Goal: Transaction & Acquisition: Purchase product/service

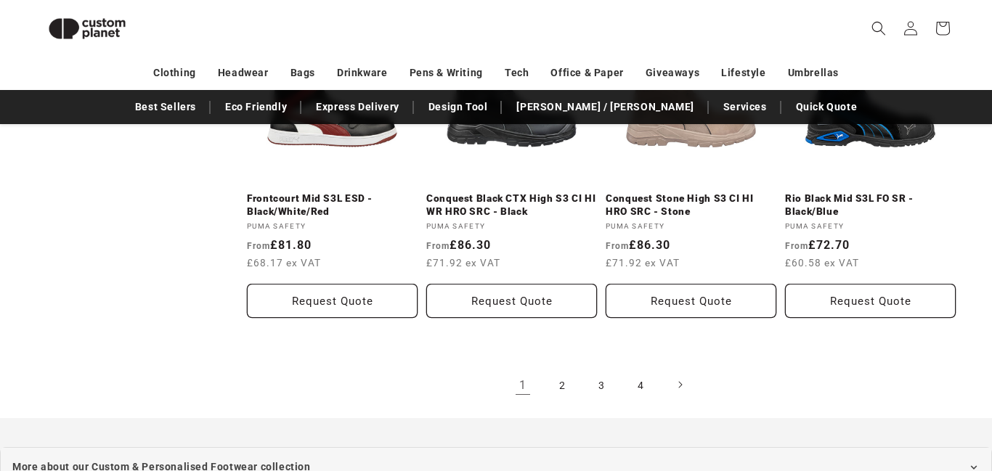
scroll to position [1607, 0]
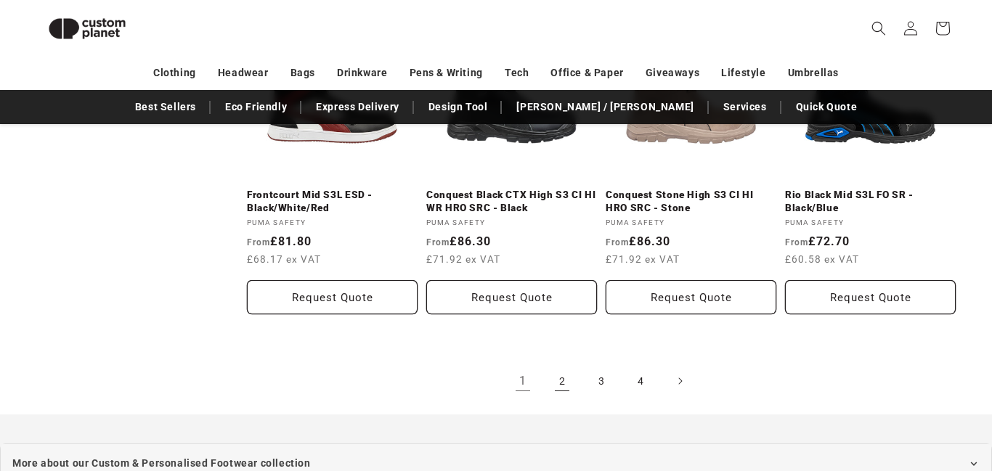
click at [557, 382] on link "2" at bounding box center [562, 381] width 32 height 32
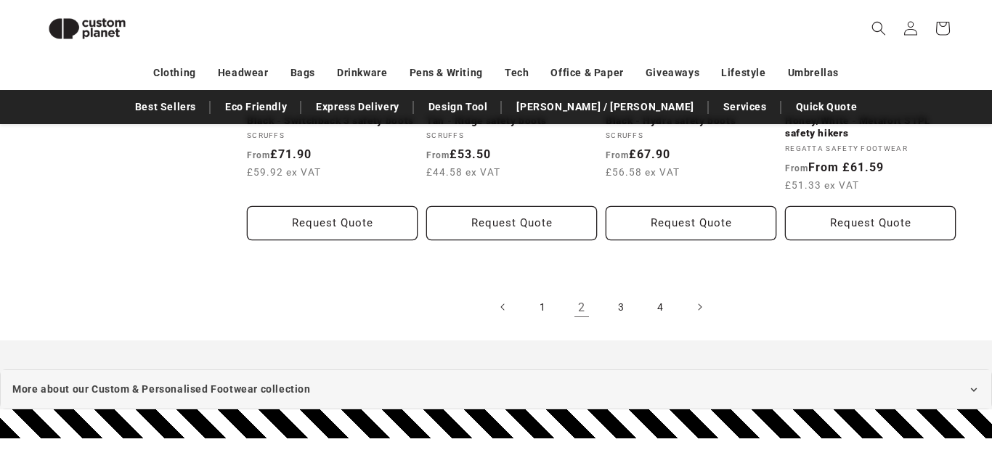
scroll to position [1723, 0]
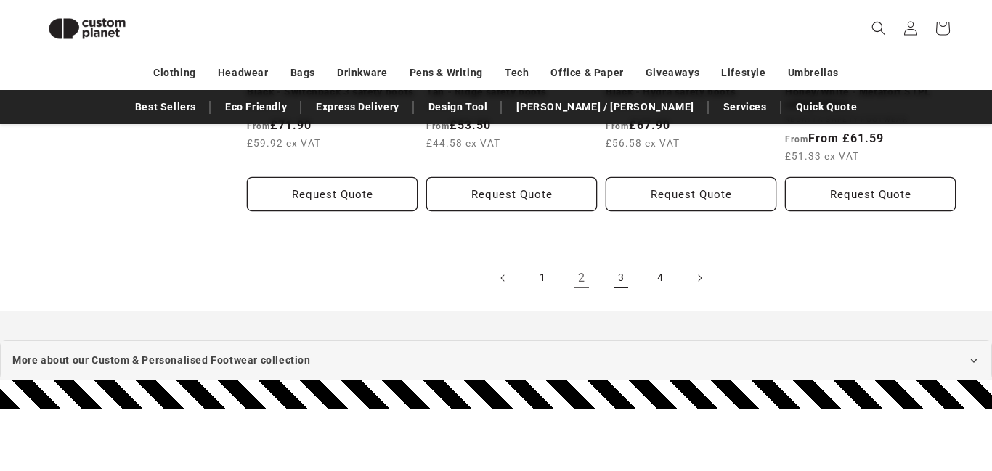
click at [618, 276] on link "3" at bounding box center [621, 278] width 32 height 32
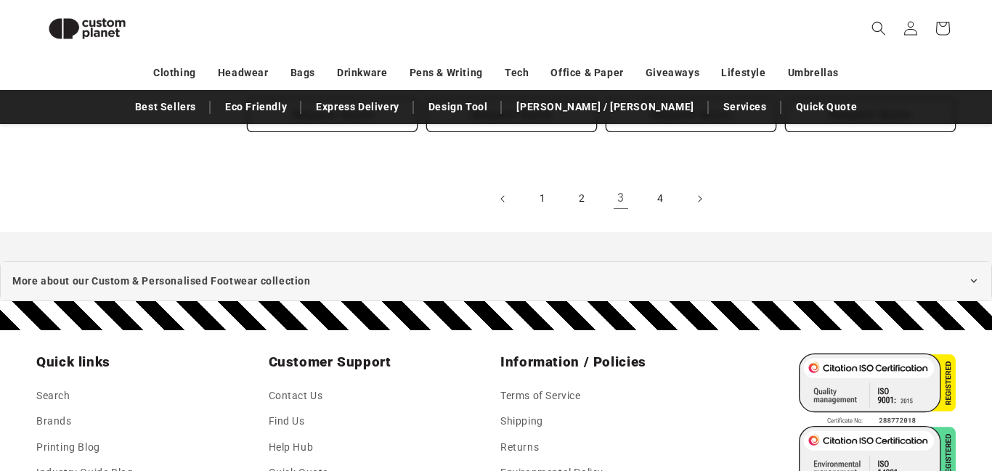
scroll to position [1840, 0]
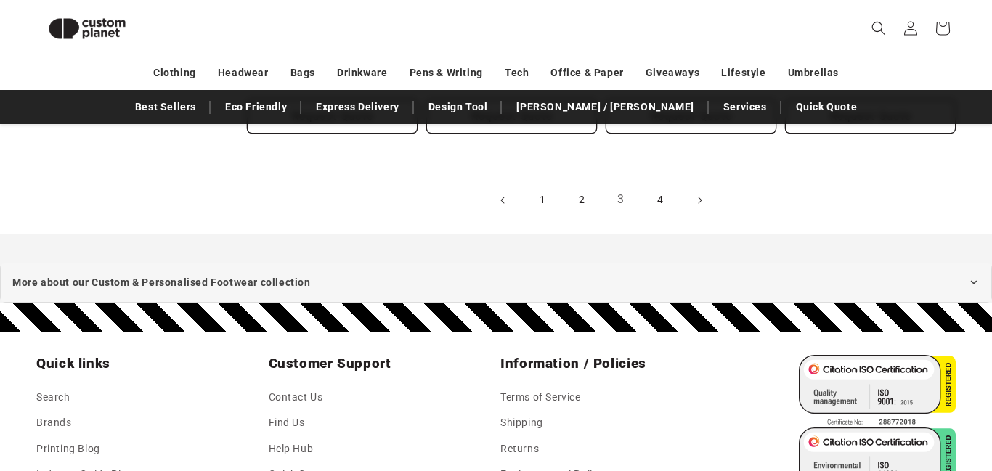
click at [667, 195] on link "4" at bounding box center [660, 200] width 32 height 32
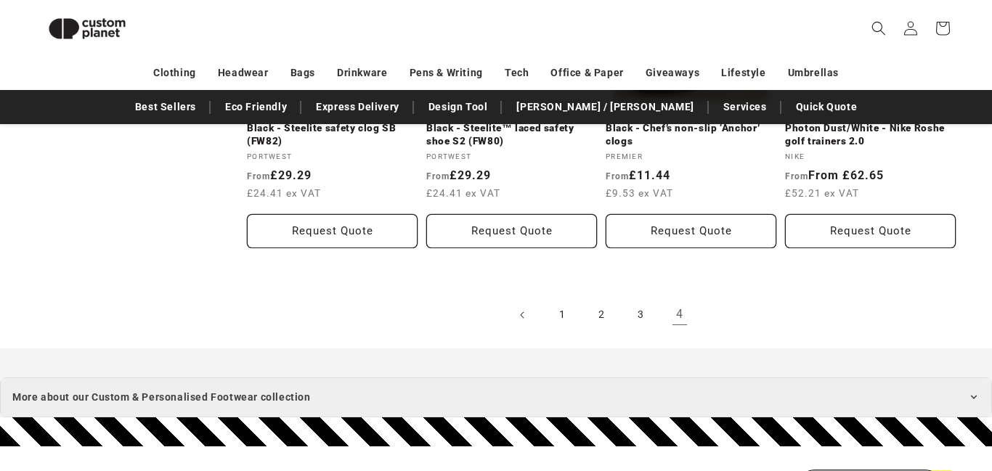
scroll to position [1694, 0]
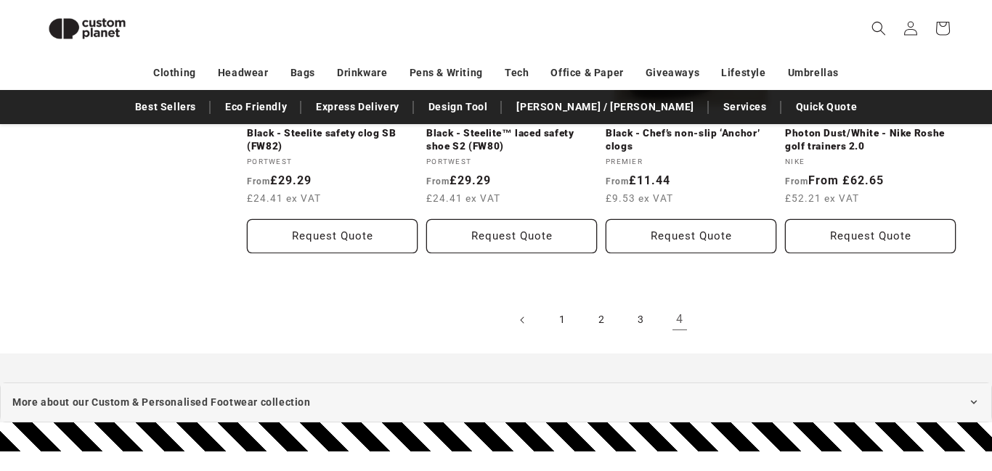
click at [699, 317] on ul "1 2 3 4" at bounding box center [601, 320] width 709 height 32
click at [846, 139] on link "Photon Dust/White - Nike Roshe golf trainers 2.0" at bounding box center [870, 139] width 171 height 25
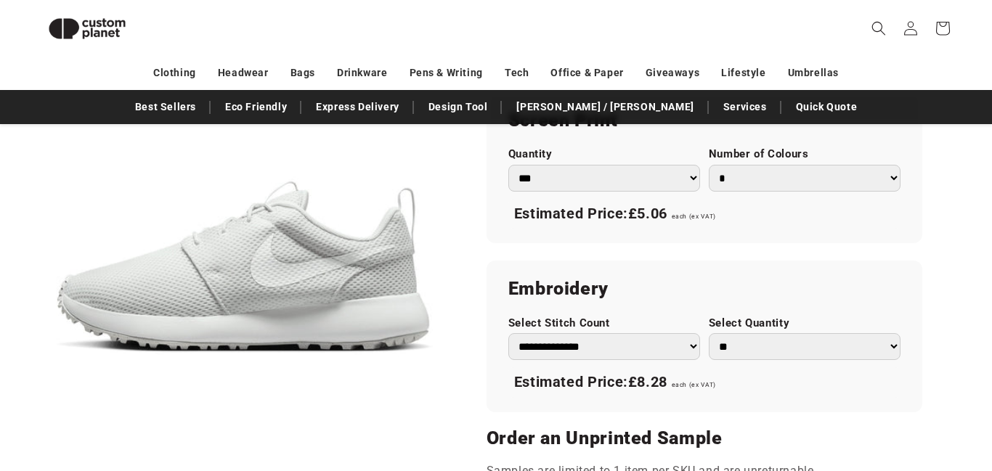
scroll to position [881, 0]
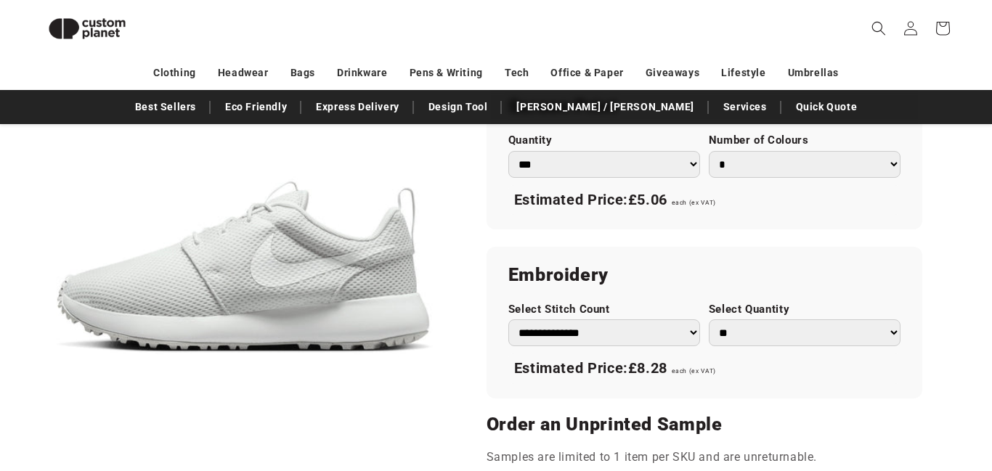
click at [886, 151] on select "* * * * * * *" at bounding box center [805, 164] width 192 height 27
click at [750, 343] on select "** ** *** *** *** **** **** ****" at bounding box center [805, 333] width 192 height 27
select select "***"
click at [709, 320] on select "** ** *** *** *** **** **** ****" at bounding box center [805, 333] width 192 height 27
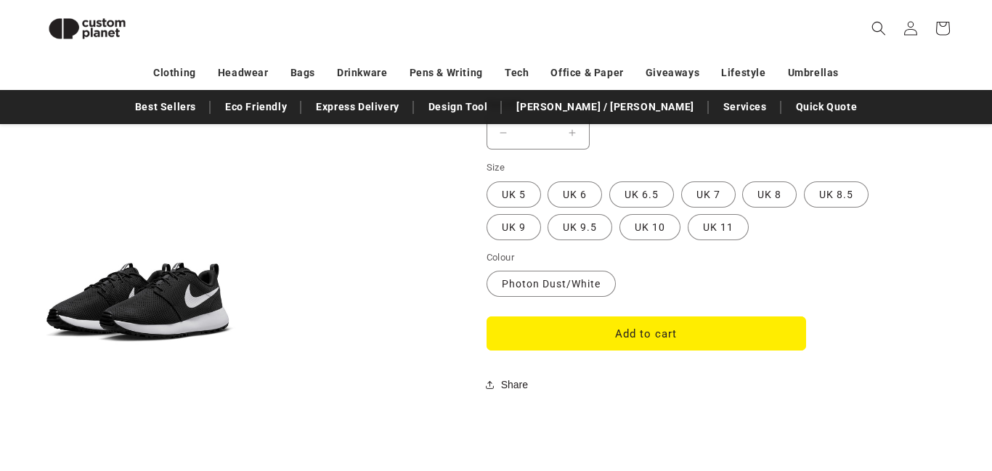
scroll to position [1259, 0]
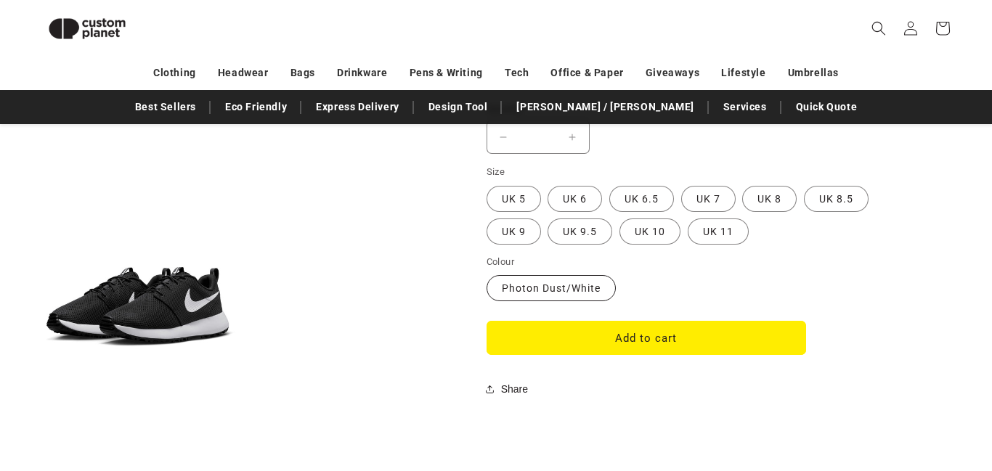
click at [593, 286] on label "Photon Dust/White Variant sold out or unavailable" at bounding box center [551, 288] width 129 height 26
drag, startPoint x: 593, startPoint y: 286, endPoint x: 656, endPoint y: 279, distance: 63.6
click at [656, 279] on fieldset "Colour Photon Dust/White Variant sold out or unavailable" at bounding box center [647, 279] width 320 height 49
